Goal: Task Accomplishment & Management: Use online tool/utility

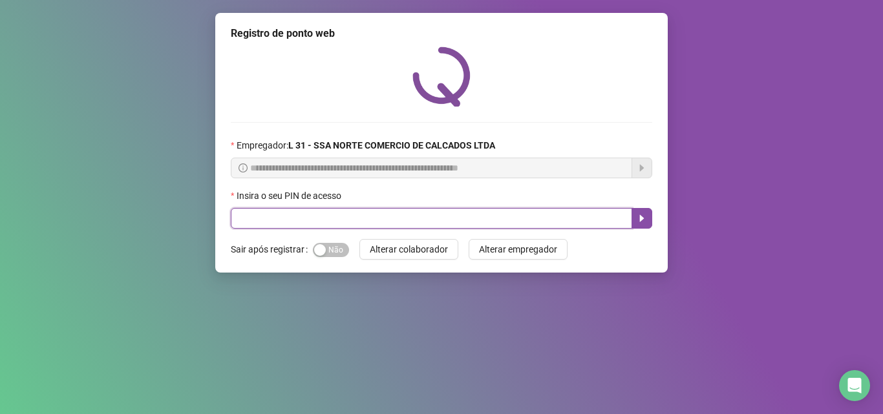
click at [283, 215] on input "text" at bounding box center [431, 218] width 401 height 21
type input "*****"
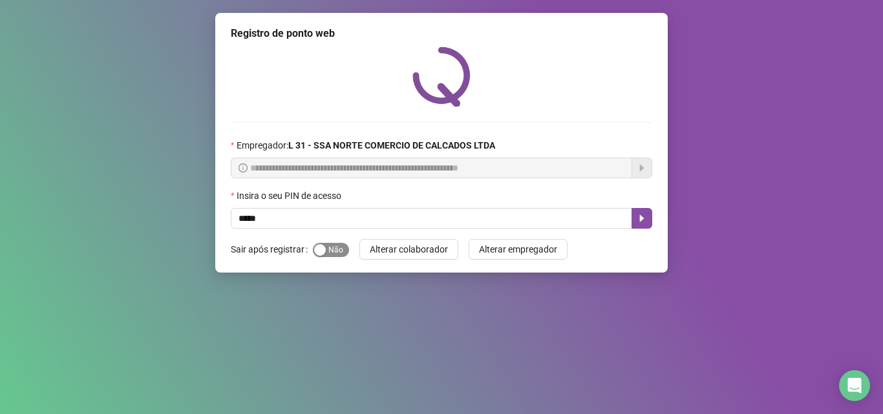
click at [328, 250] on span "Sim Não" at bounding box center [331, 250] width 36 height 14
click at [313, 243] on button "Sim Não" at bounding box center [331, 250] width 36 height 14
click at [644, 217] on icon "caret-right" at bounding box center [642, 218] width 10 height 10
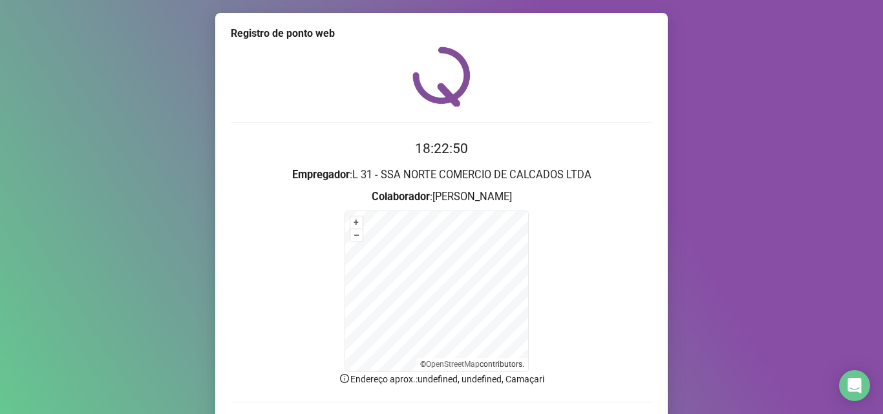
scroll to position [65, 0]
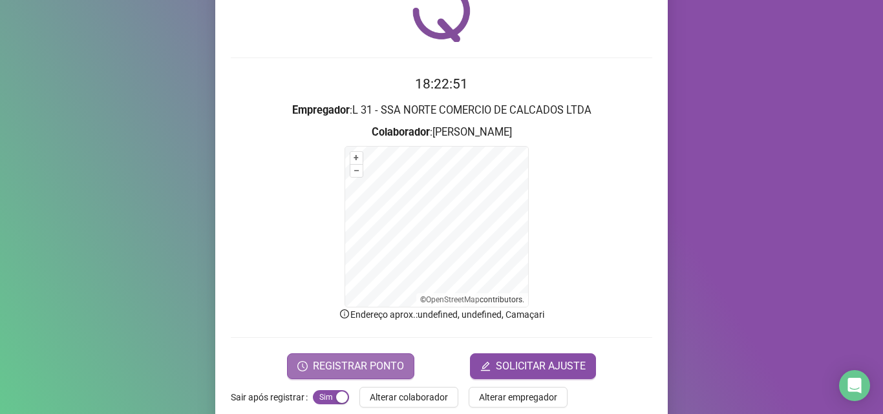
click at [329, 368] on span "REGISTRAR PONTO" at bounding box center [358, 367] width 91 height 16
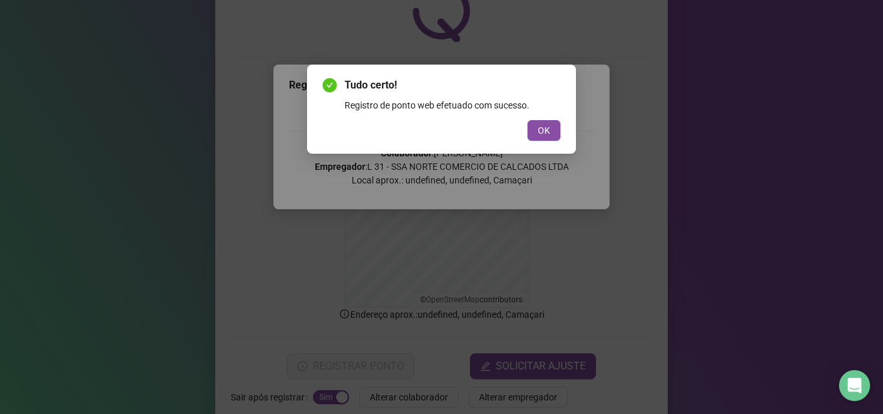
drag, startPoint x: 545, startPoint y: 136, endPoint x: 576, endPoint y: 188, distance: 60.9
click at [546, 136] on span "OK" at bounding box center [544, 130] width 12 height 14
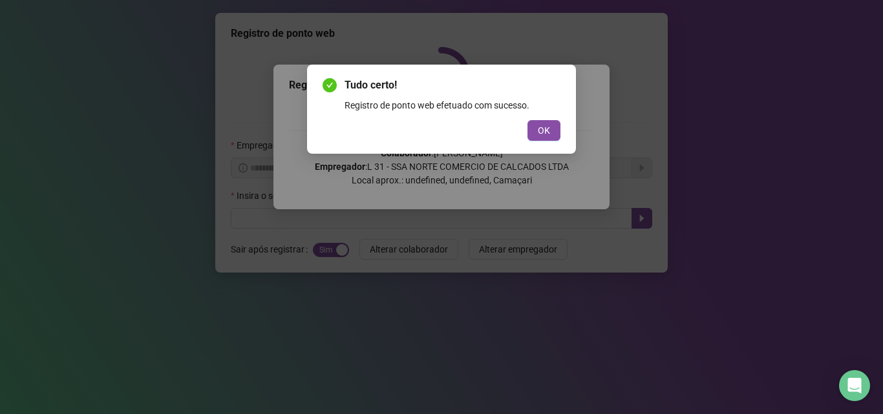
scroll to position [0, 0]
